Goal: Find specific page/section: Find specific page/section

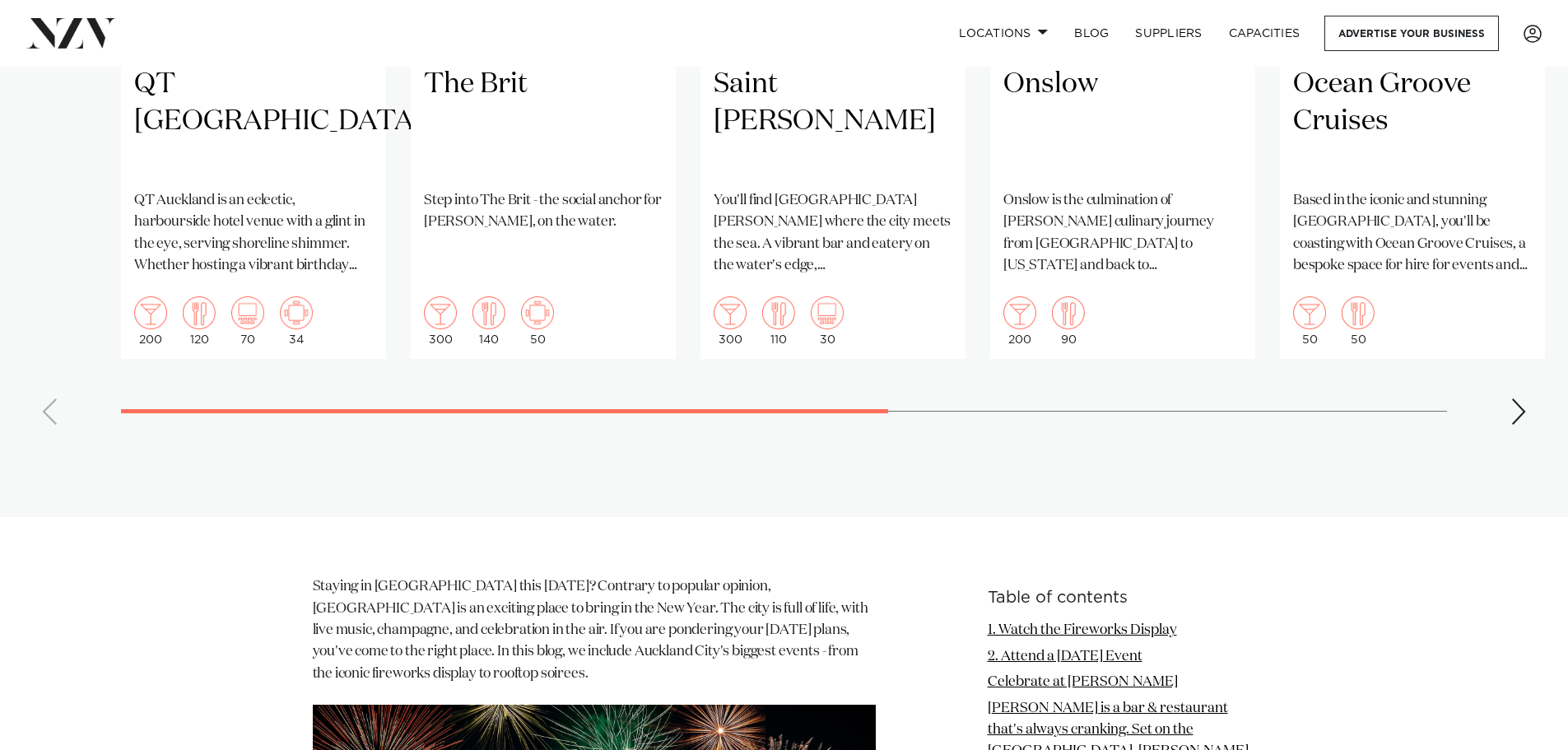
scroll to position [1317, 0]
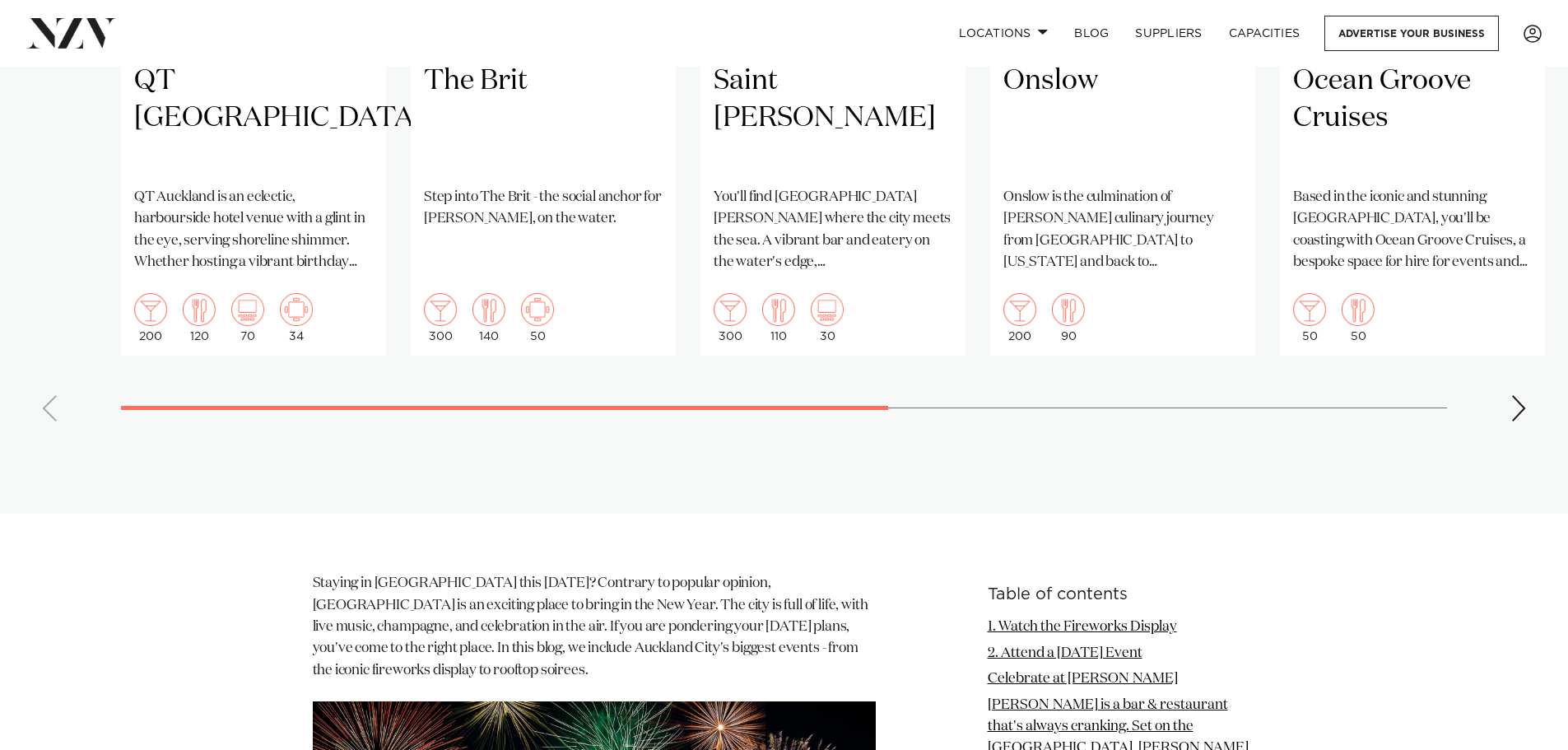
click at [1519, 421] on div "Next slide" at bounding box center [1519, 408] width 17 height 27
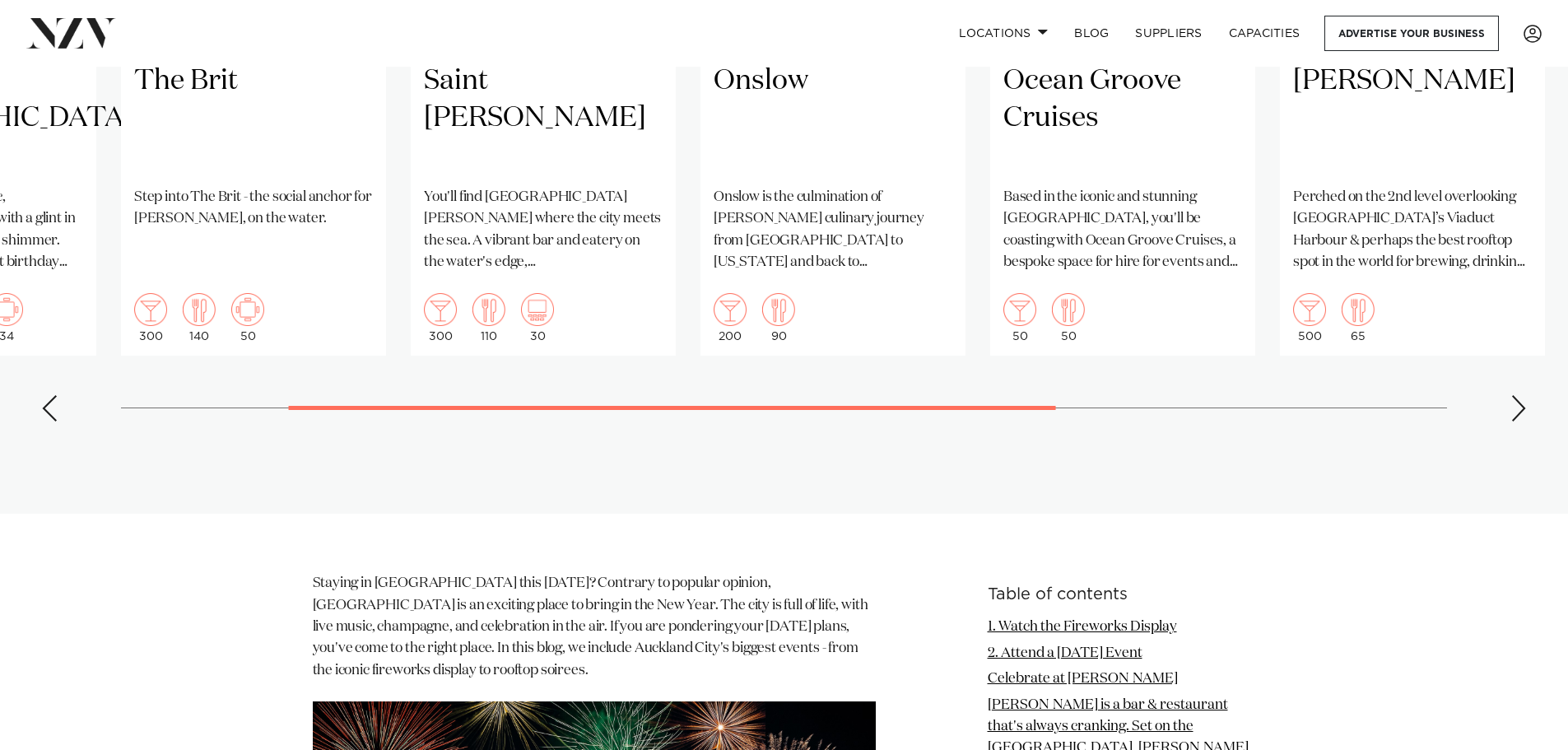
click at [1519, 421] on div "Next slide" at bounding box center [1519, 408] width 17 height 27
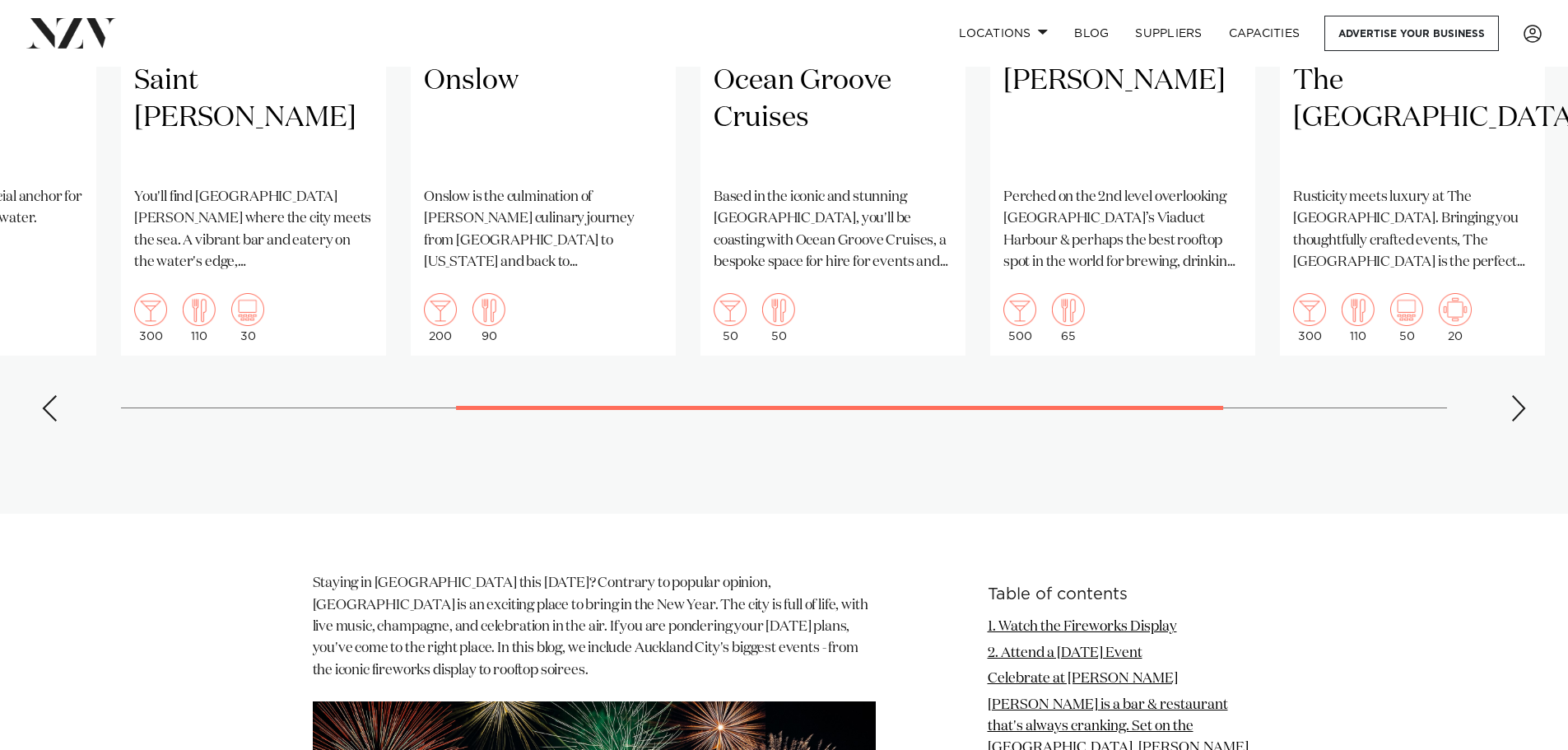
click at [1519, 421] on div "Next slide" at bounding box center [1519, 408] width 17 height 27
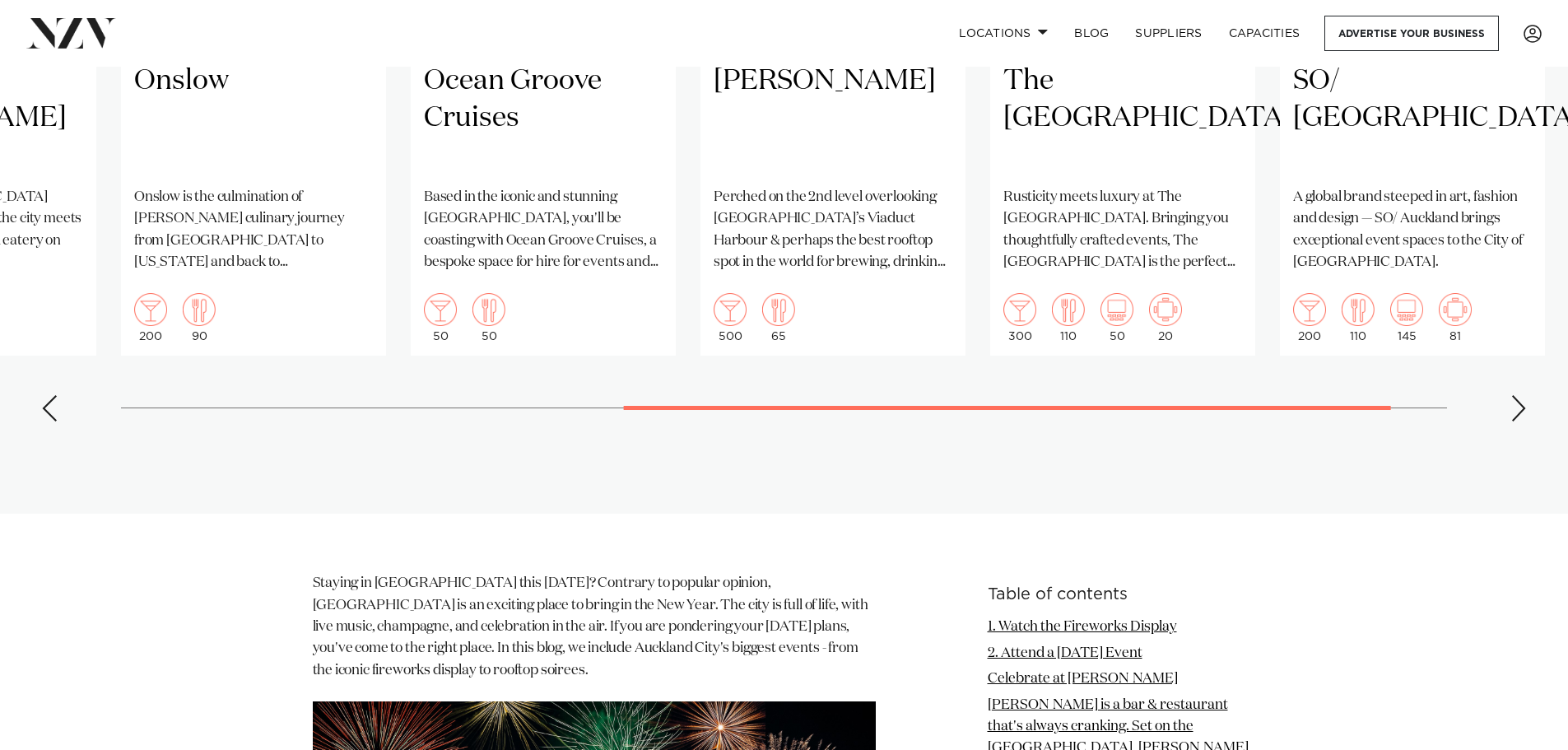
click at [1519, 421] on div "Next slide" at bounding box center [1519, 408] width 17 height 27
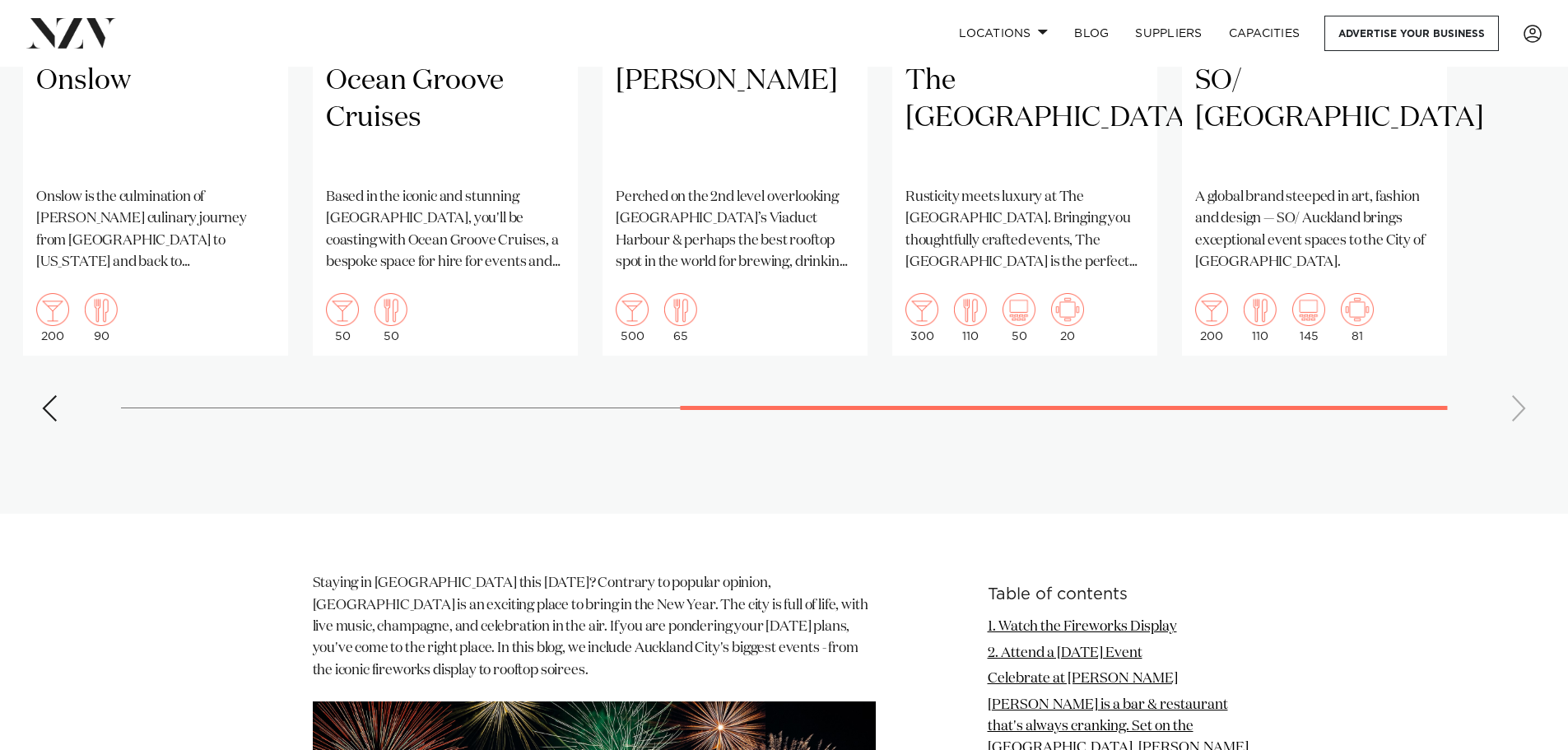
click at [1519, 435] on swiper-container "Auckland QT Auckland QT Auckland is an eclectic, harbourside hotel venue with a…" at bounding box center [784, 55] width 1568 height 760
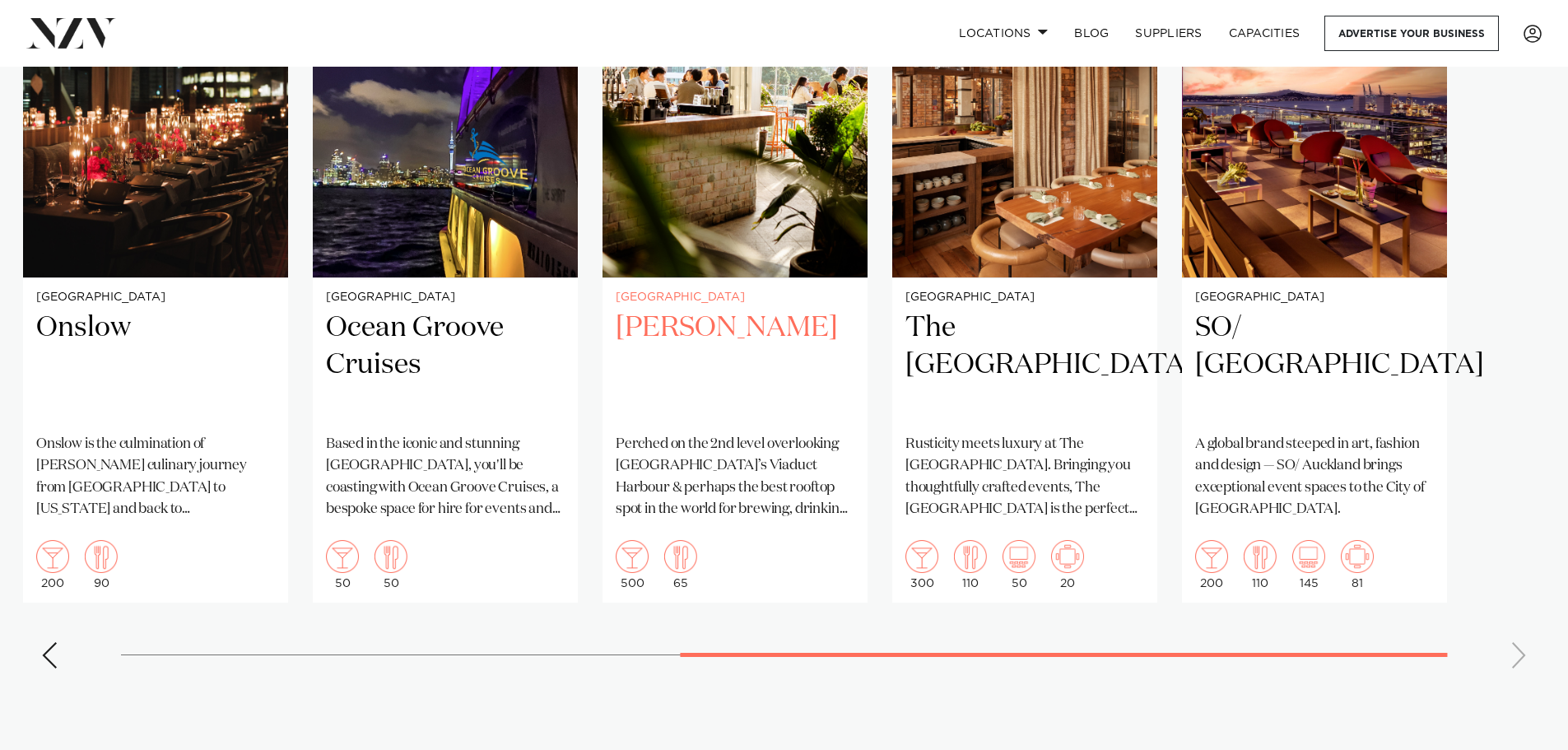
scroll to position [905, 0]
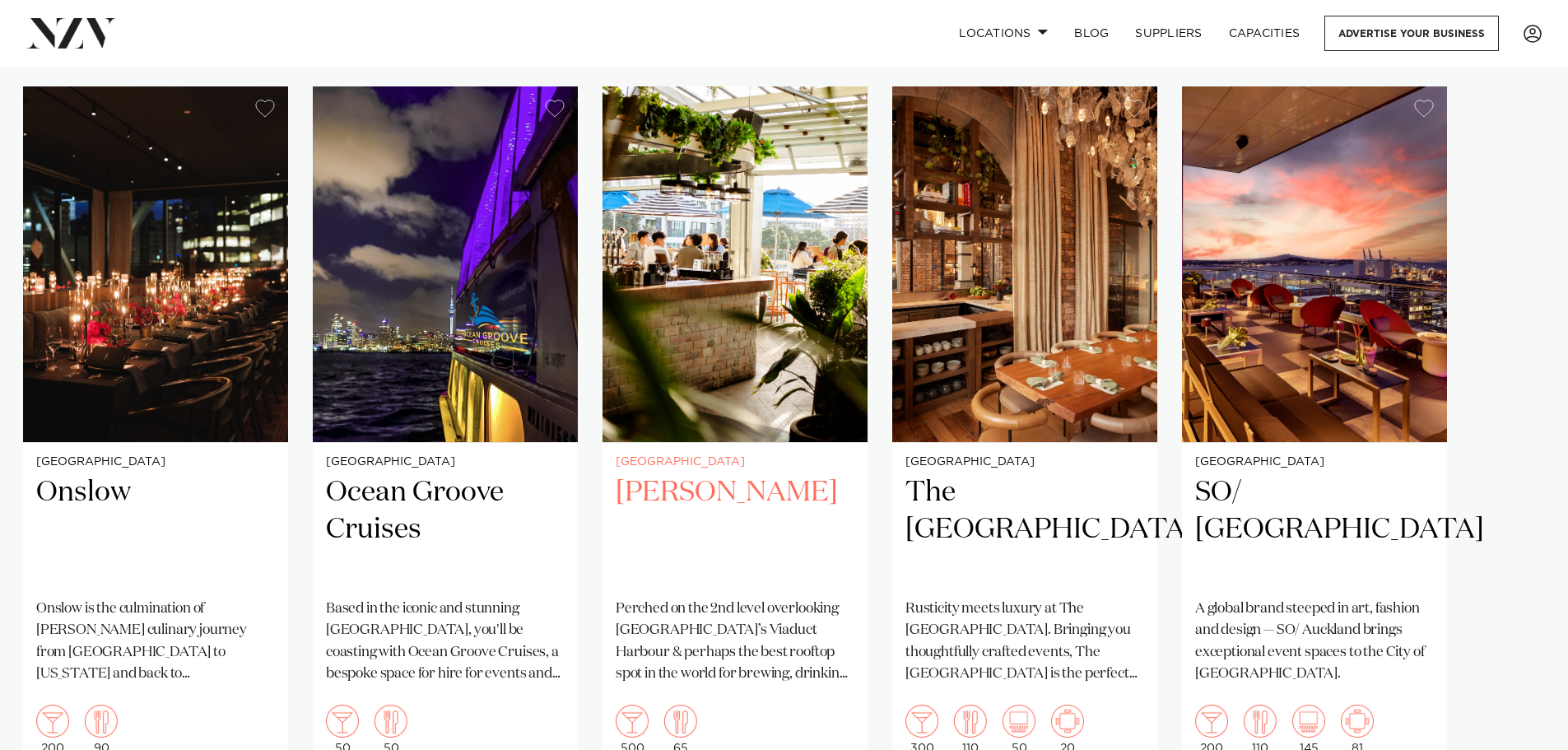
click at [707, 538] on h2 "[PERSON_NAME]" at bounding box center [735, 529] width 239 height 111
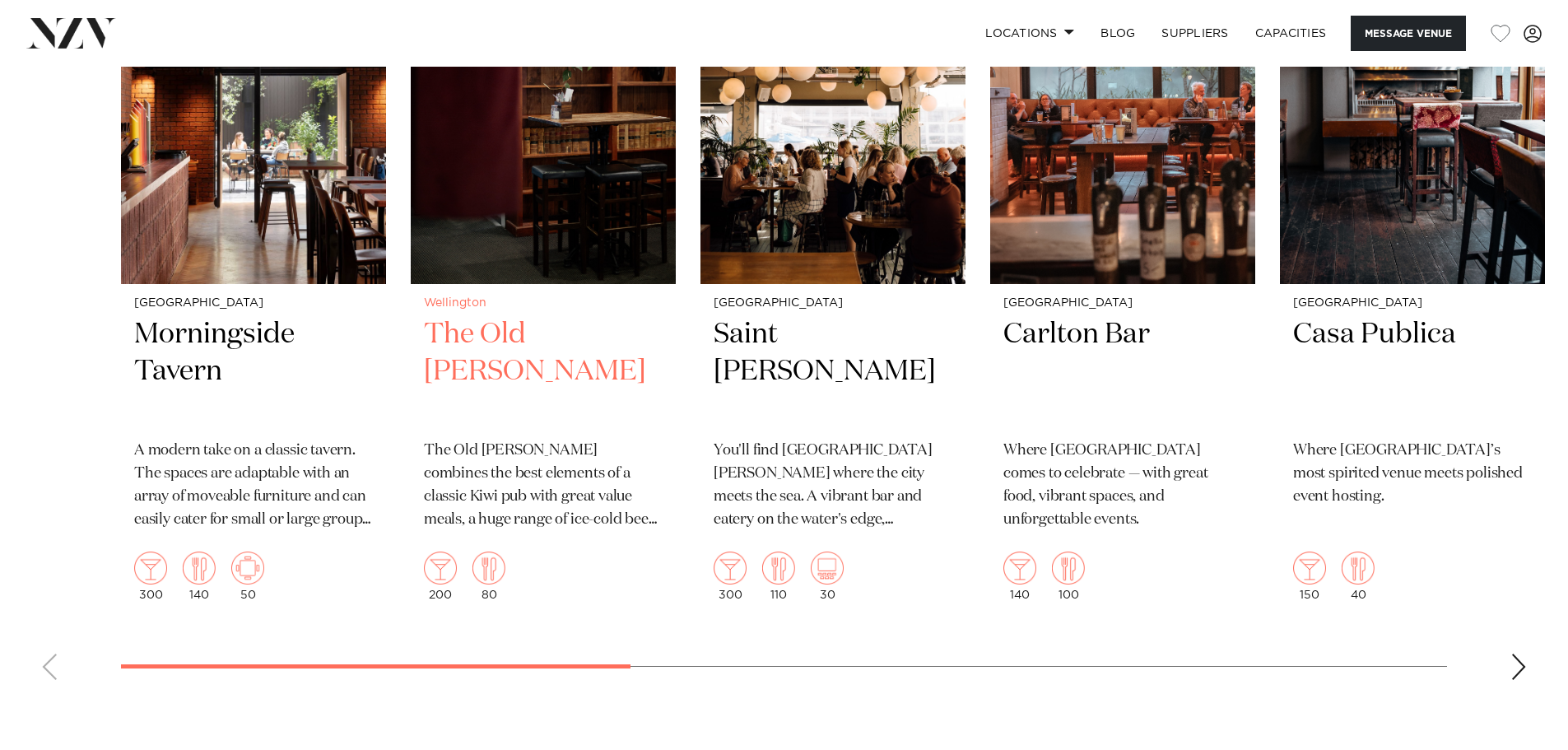
scroll to position [2881, 0]
